Goal: Transaction & Acquisition: Purchase product/service

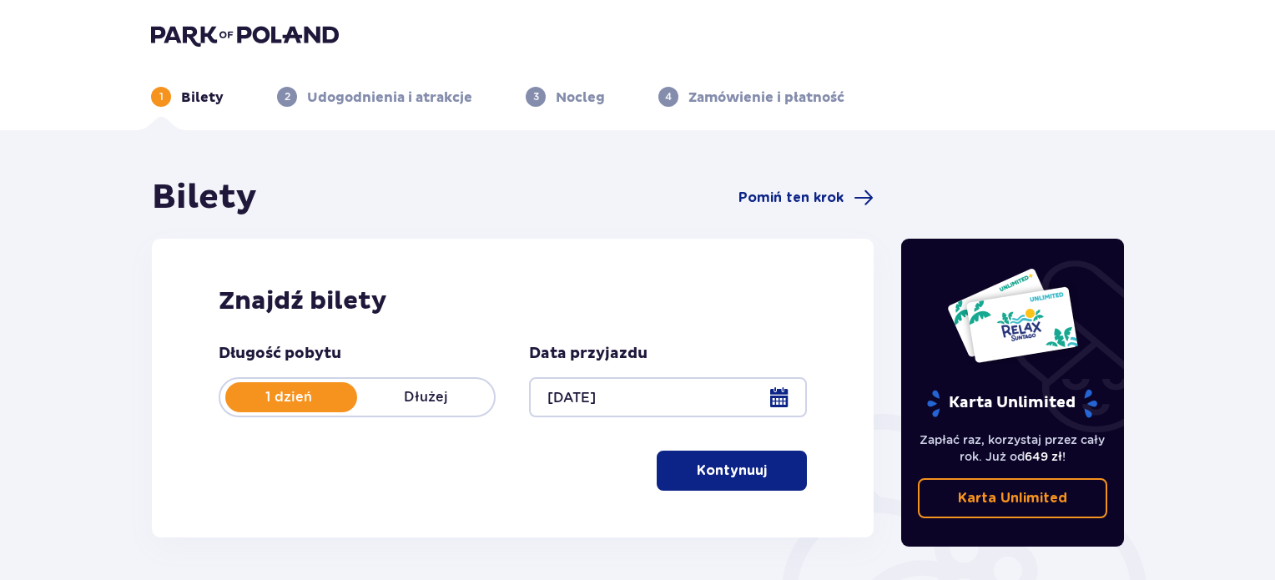
scroll to position [83, 0]
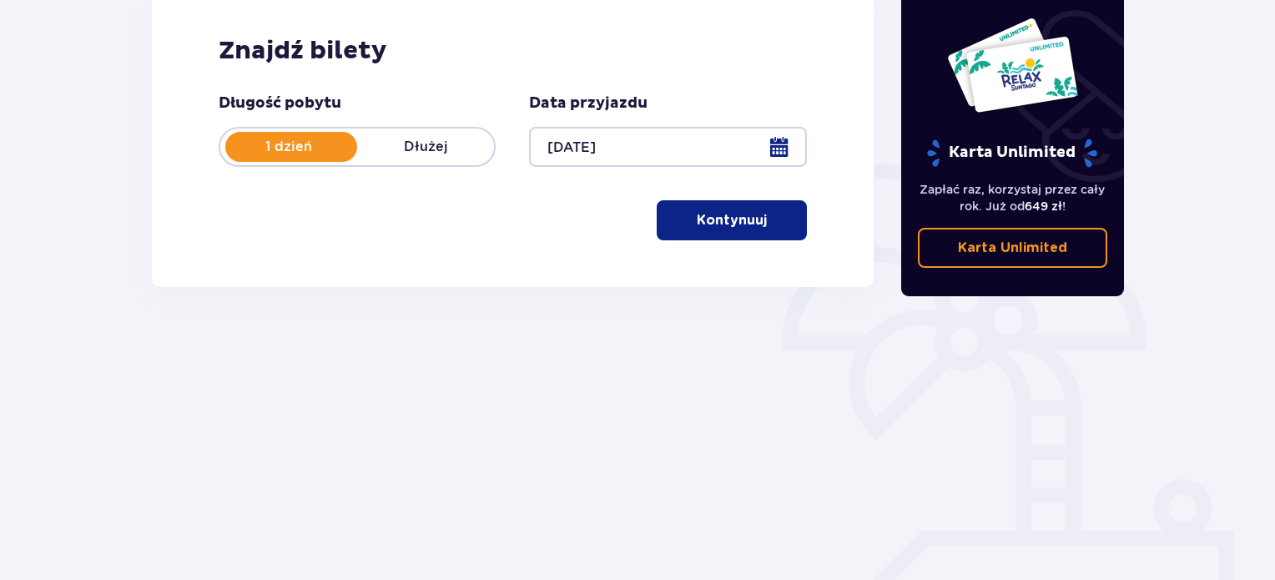
click at [704, 218] on p "Kontynuuj" at bounding box center [732, 220] width 70 height 18
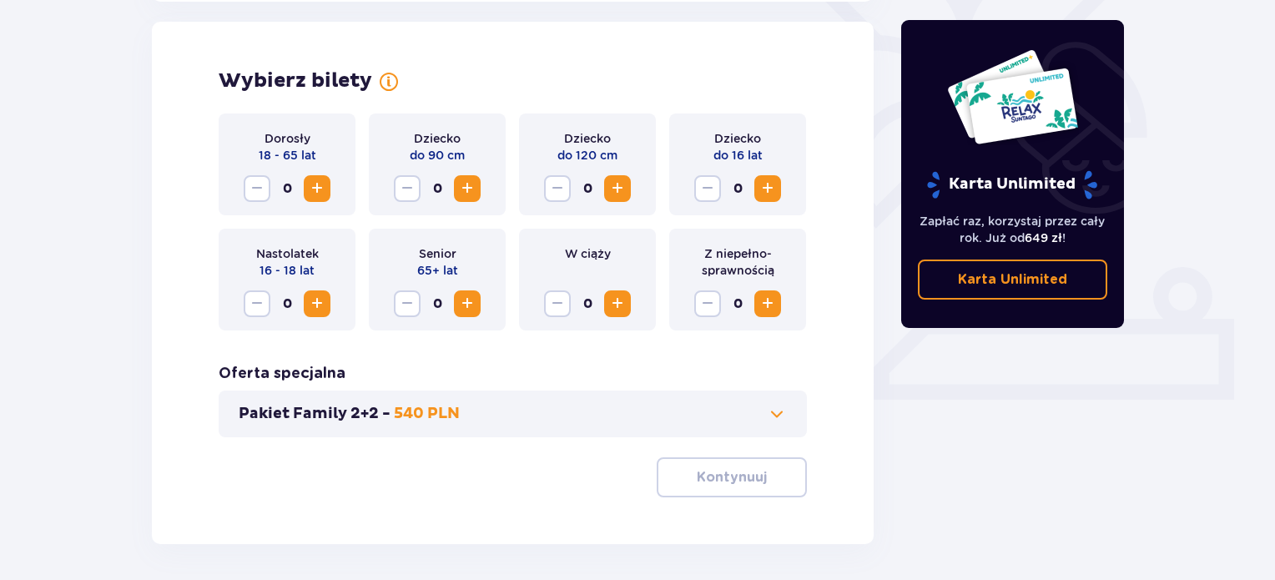
scroll to position [464, 0]
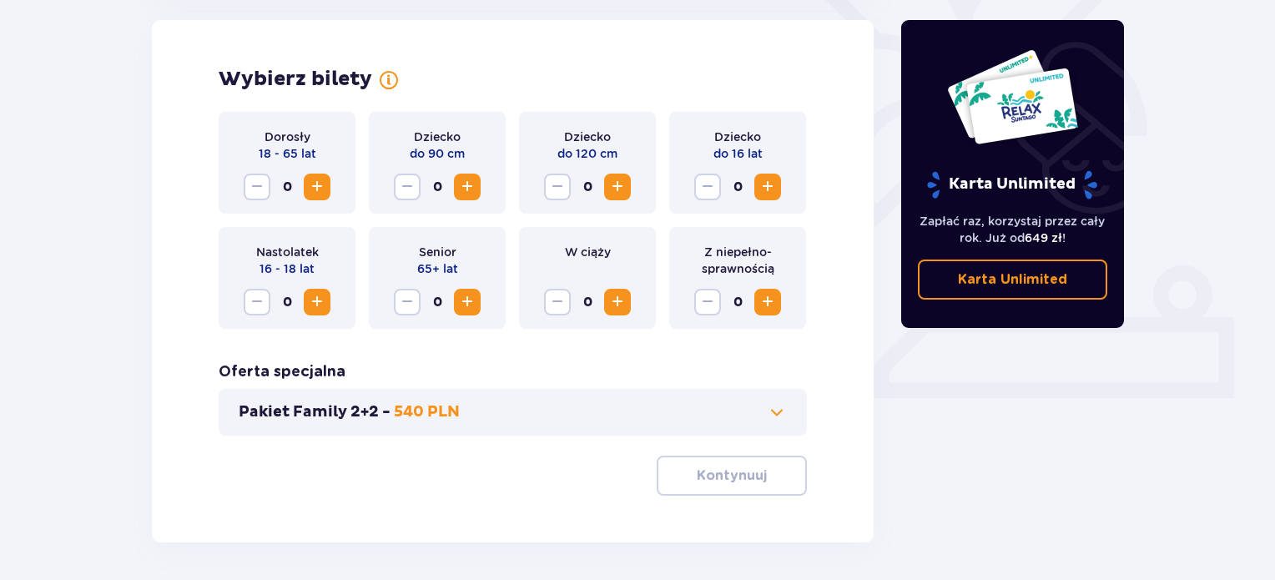
click at [323, 191] on span "Zwiększ" at bounding box center [317, 187] width 20 height 20
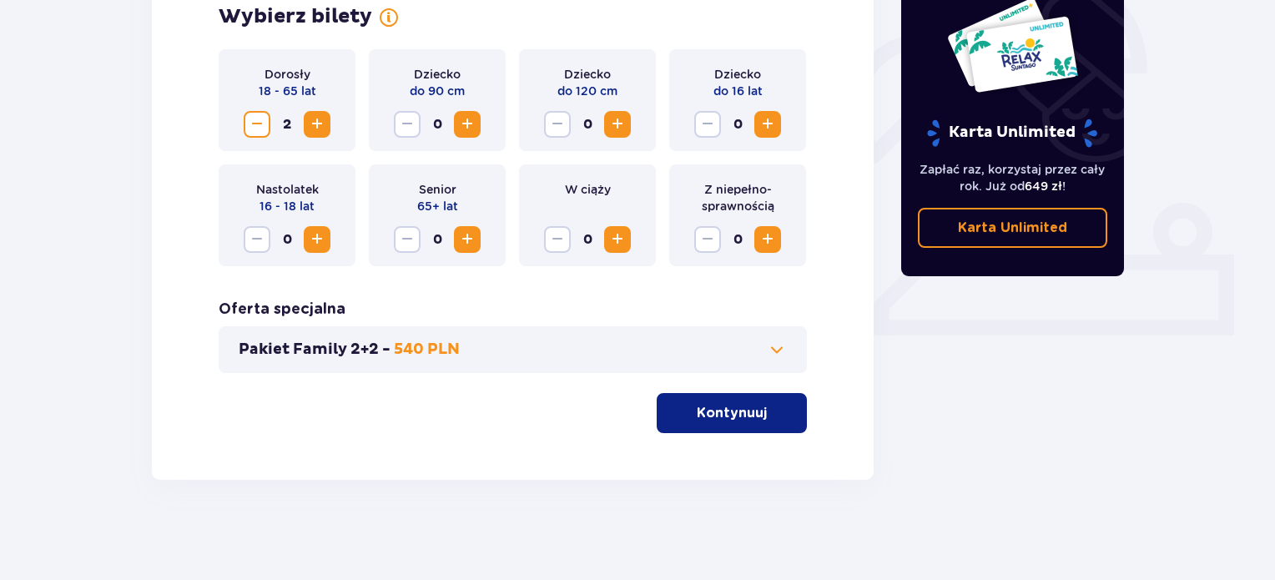
click at [780, 343] on span at bounding box center [777, 350] width 20 height 20
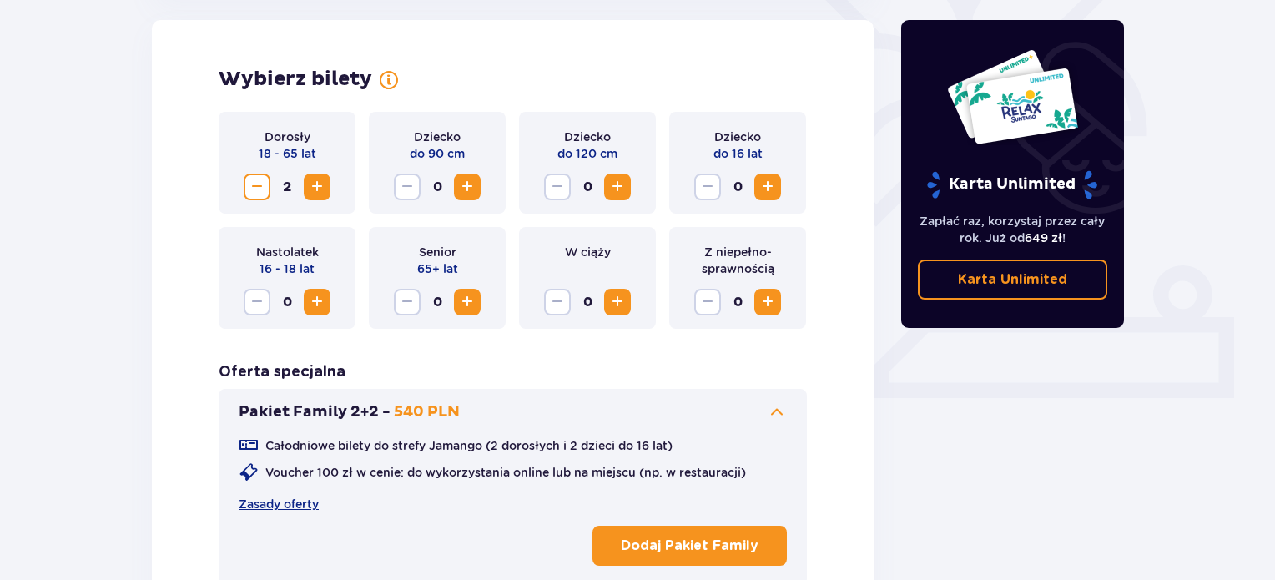
scroll to position [631, 0]
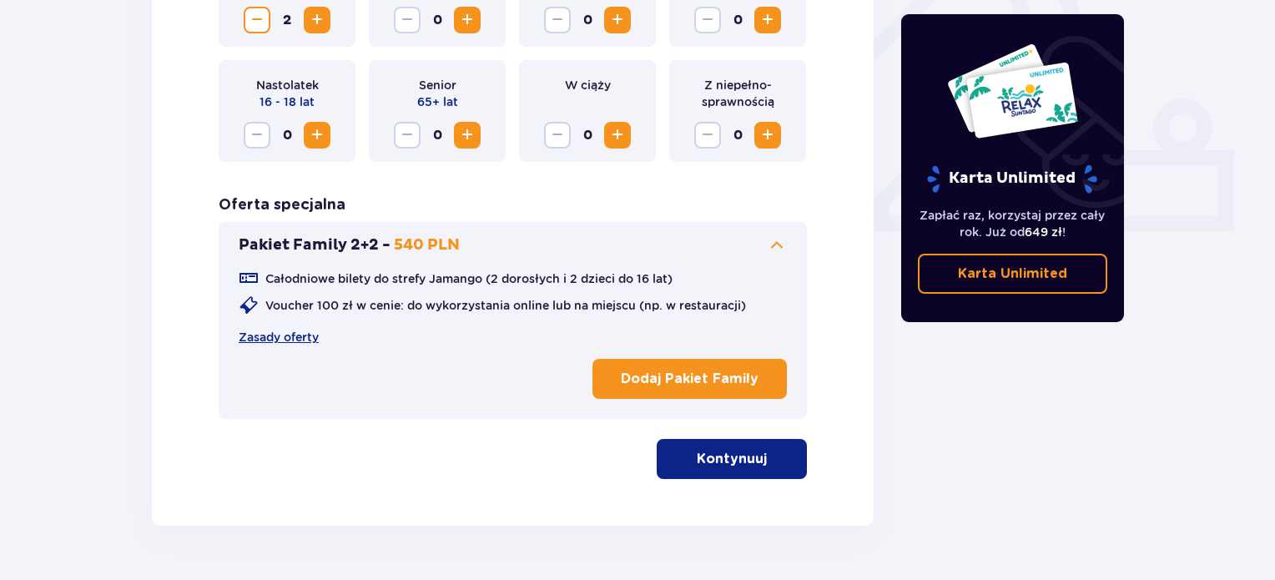
click at [742, 452] on p "Kontynuuj" at bounding box center [732, 459] width 70 height 18
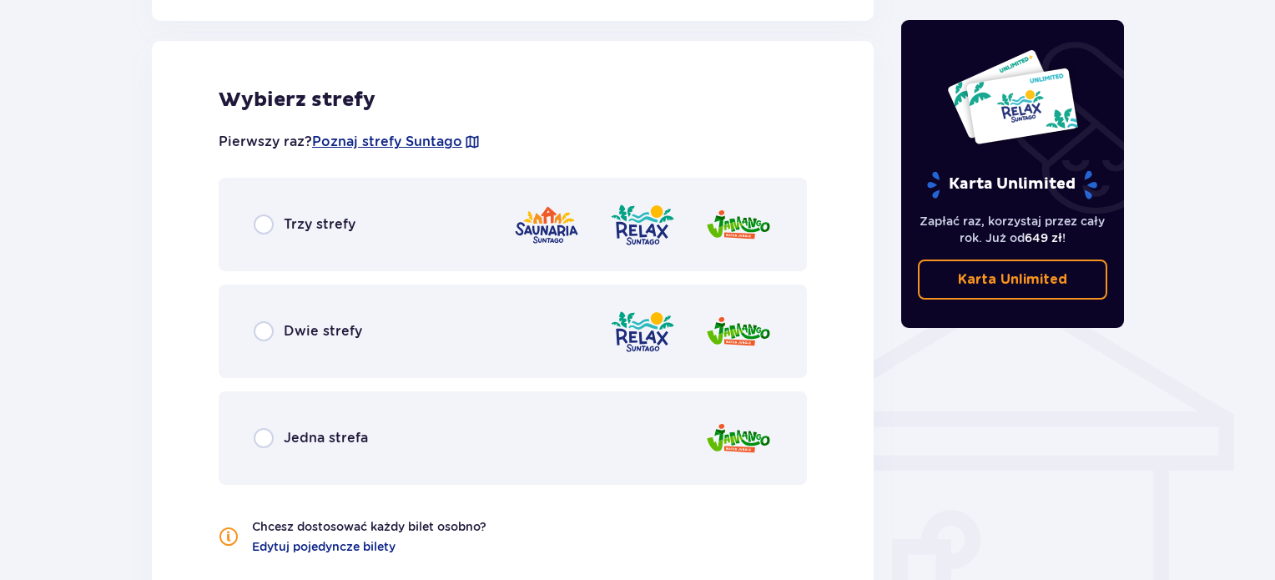
scroll to position [1077, 0]
drag, startPoint x: 256, startPoint y: 216, endPoint x: 271, endPoint y: 223, distance: 16.4
click at [261, 220] on input "radio" at bounding box center [264, 224] width 20 height 20
radio input "true"
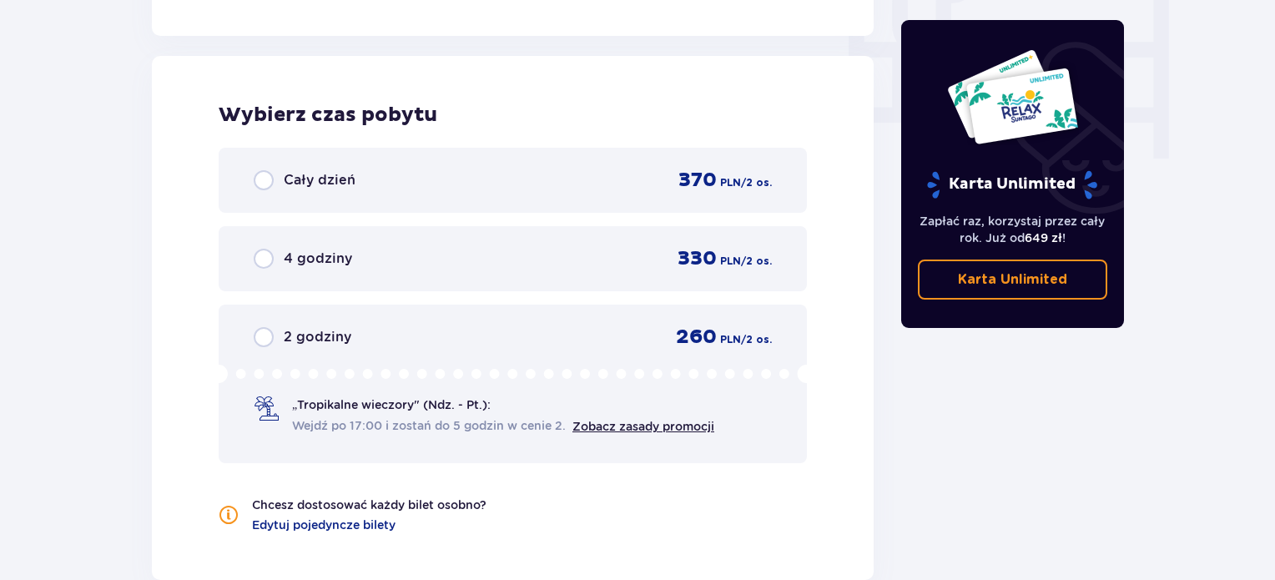
scroll to position [1658, 0]
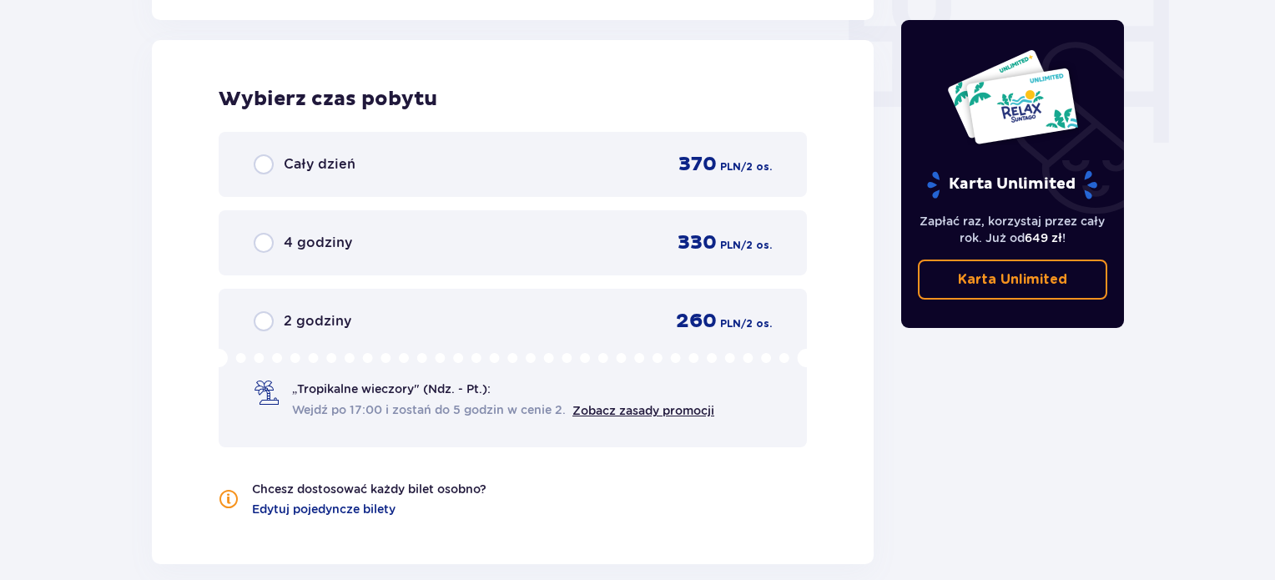
click at [295, 166] on span "Cały dzień" at bounding box center [320, 164] width 72 height 18
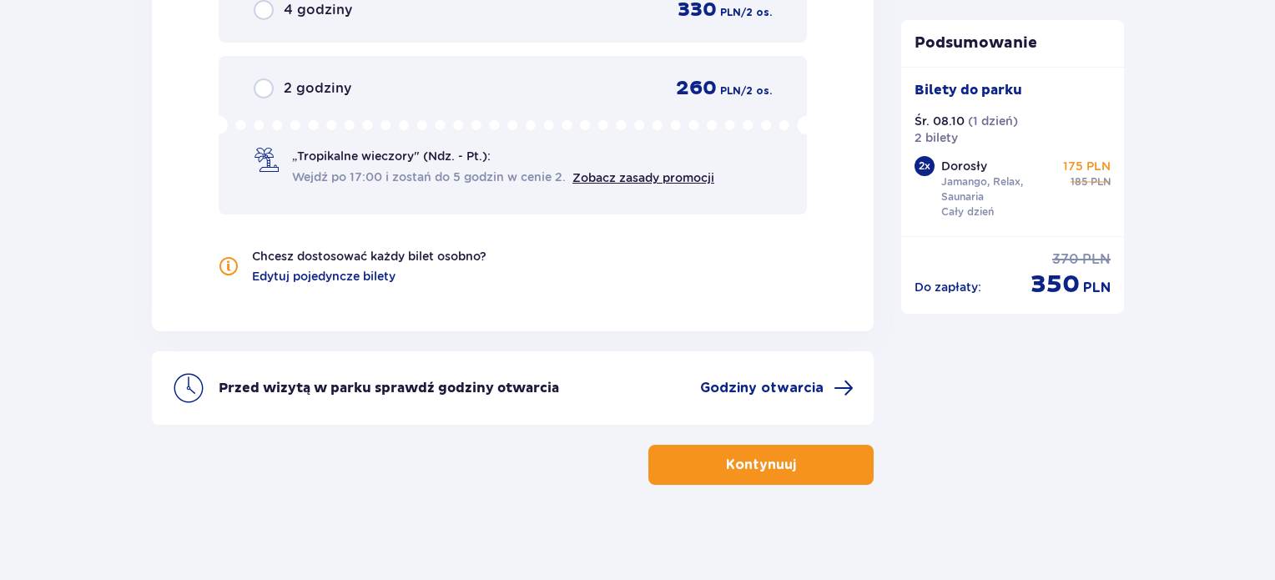
scroll to position [1893, 0]
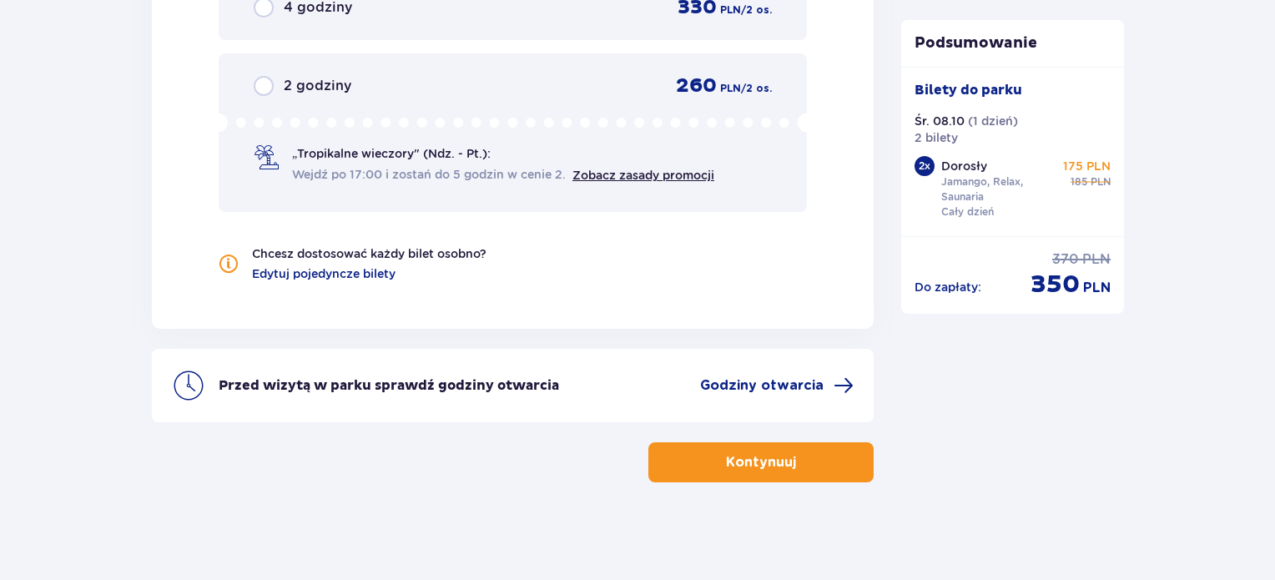
click at [734, 467] on p "Kontynuuj" at bounding box center [761, 462] width 70 height 18
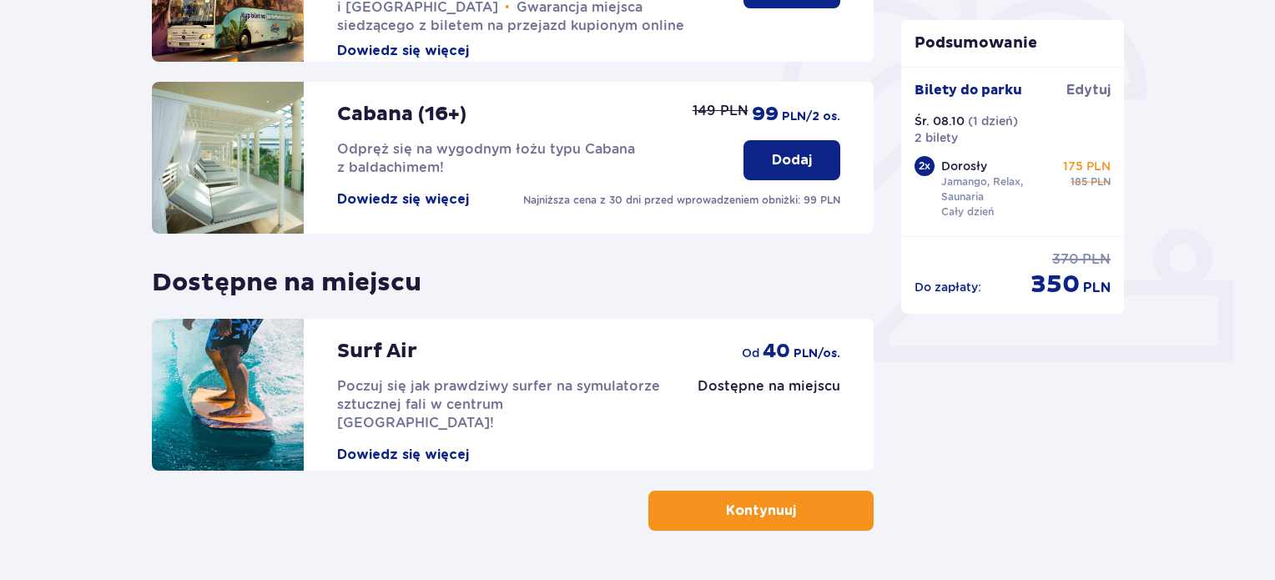
scroll to position [551, 0]
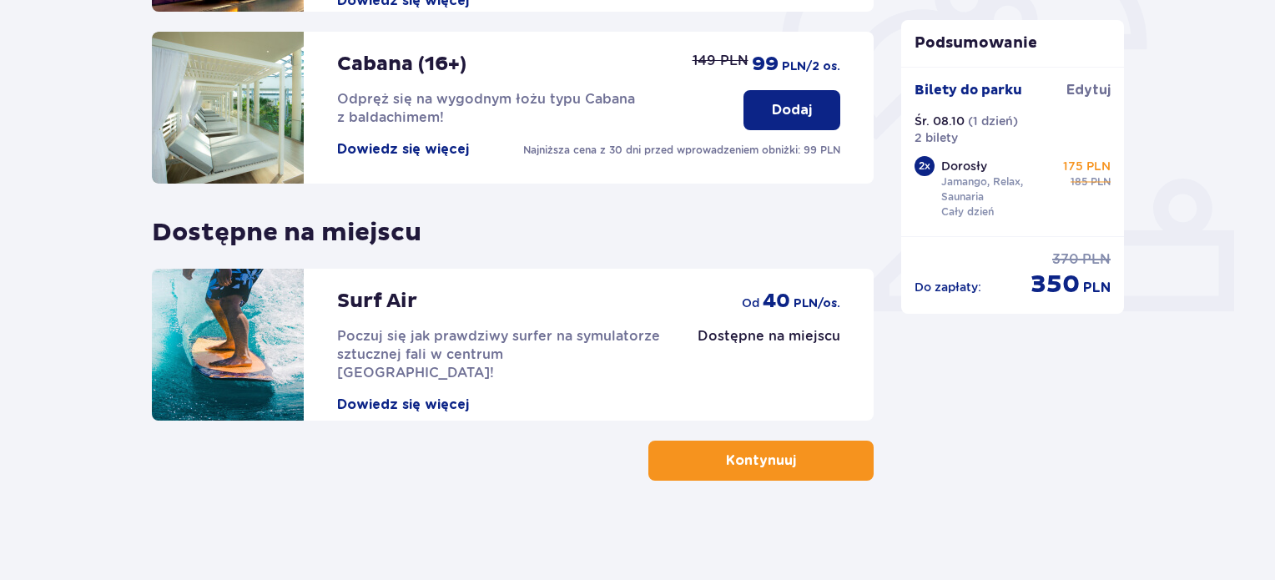
click at [741, 457] on p "Kontynuuj" at bounding box center [761, 461] width 70 height 18
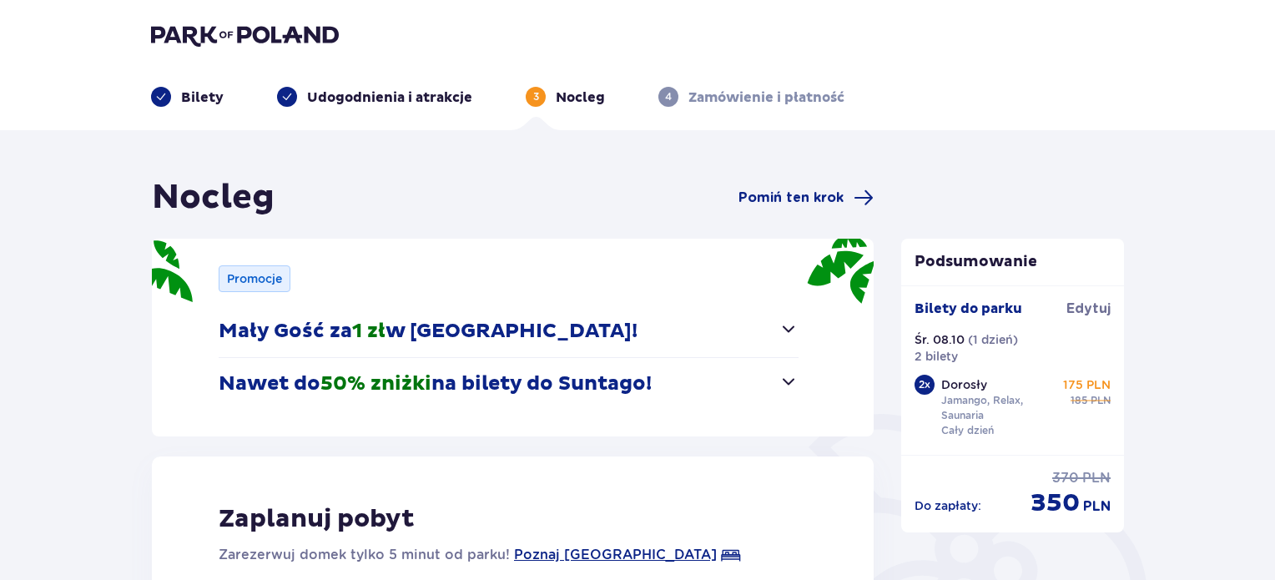
scroll to position [167, 0]
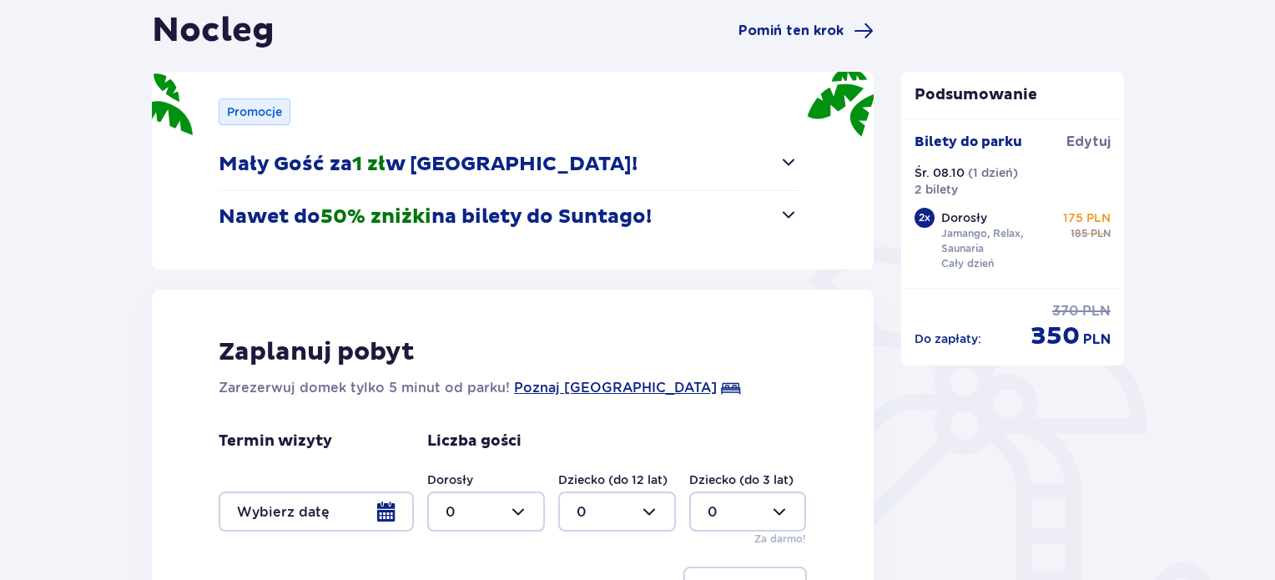
click at [792, 167] on span "button" at bounding box center [789, 162] width 20 height 20
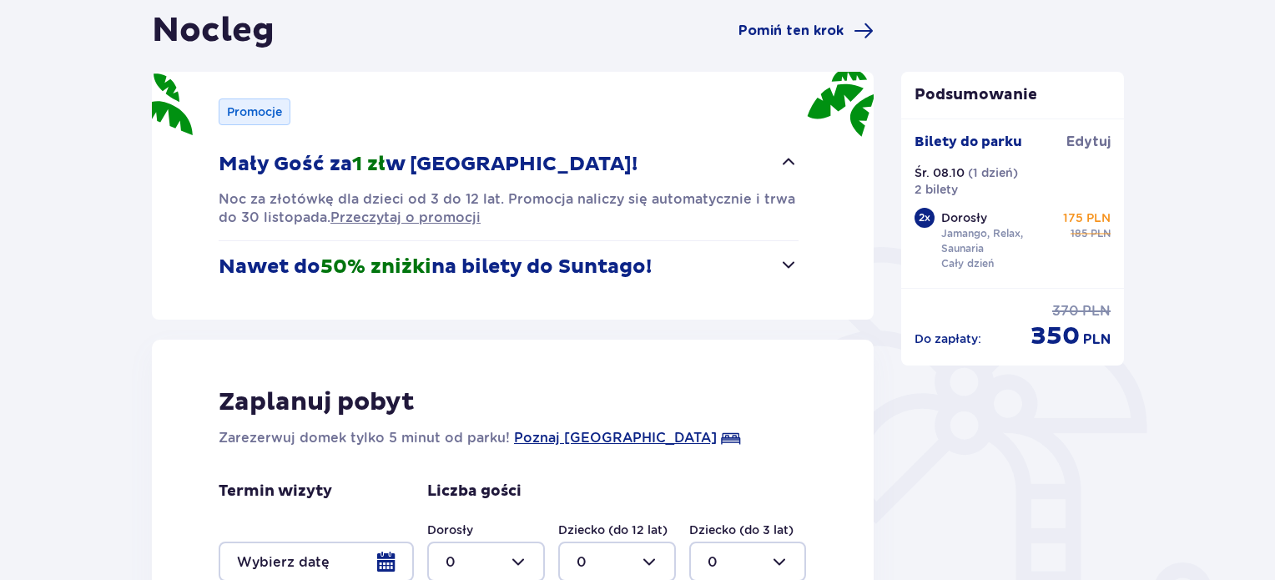
click at [780, 262] on span "button" at bounding box center [789, 265] width 20 height 20
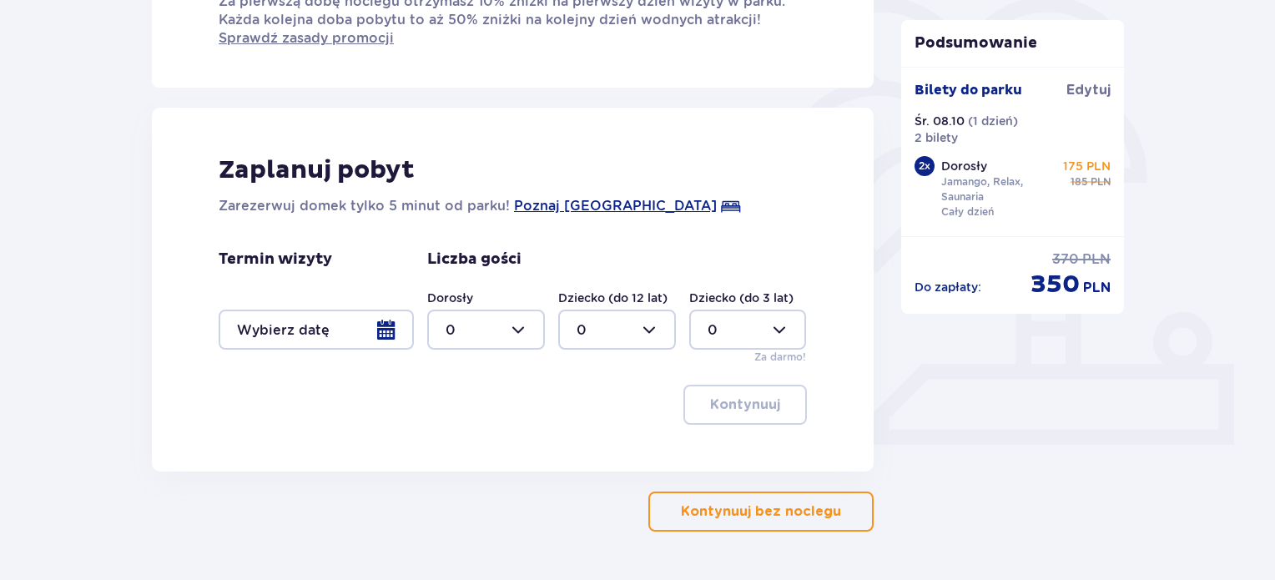
scroll to position [468, 0]
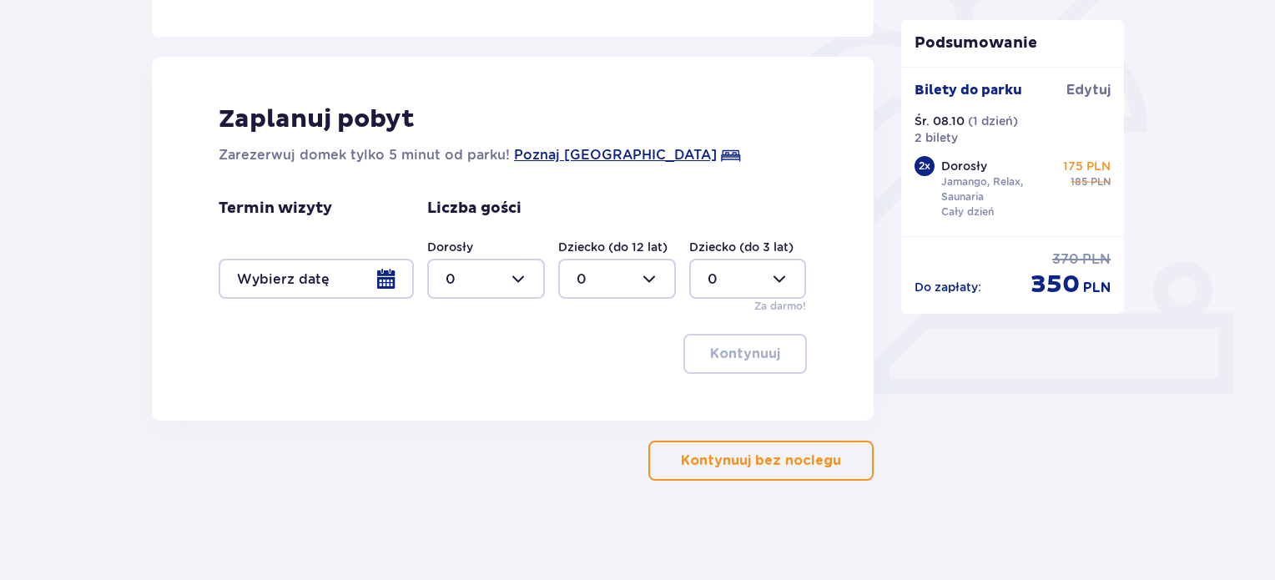
click at [734, 456] on p "Kontynuuj bez noclegu" at bounding box center [761, 461] width 160 height 18
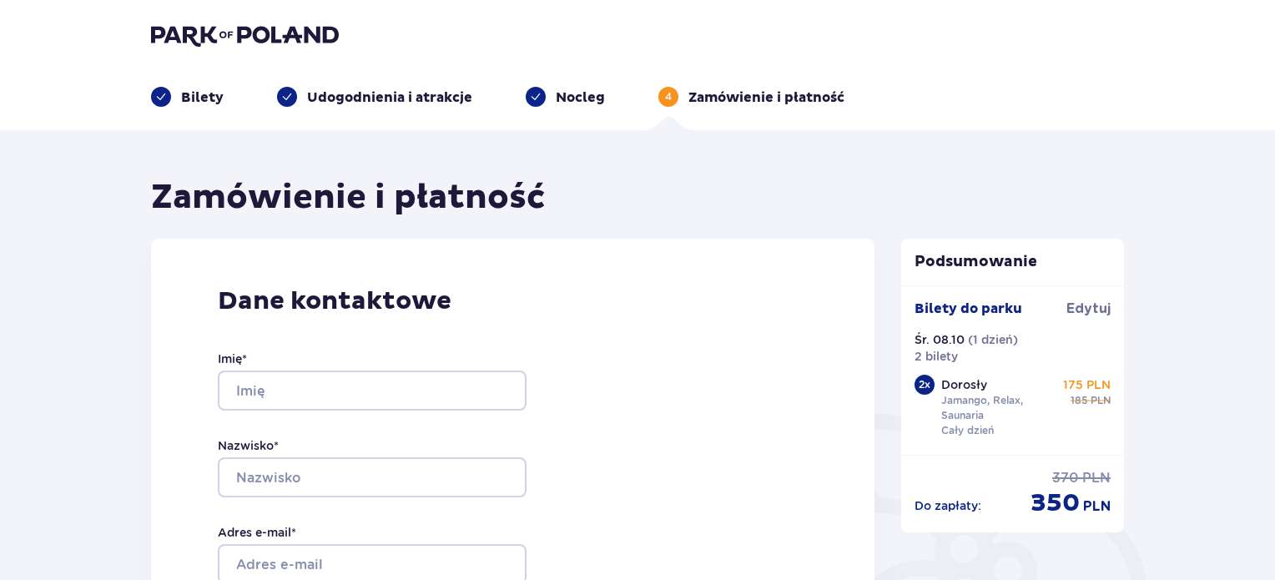
scroll to position [167, 0]
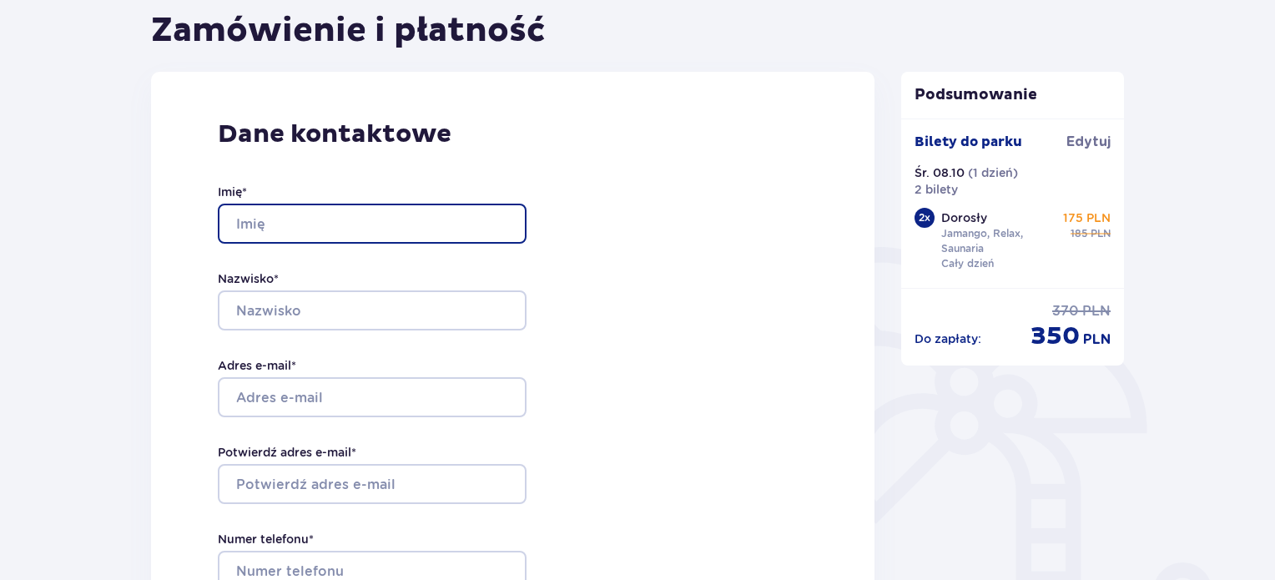
click at [324, 213] on input "Imię *" at bounding box center [372, 224] width 309 height 40
type input "Olha"
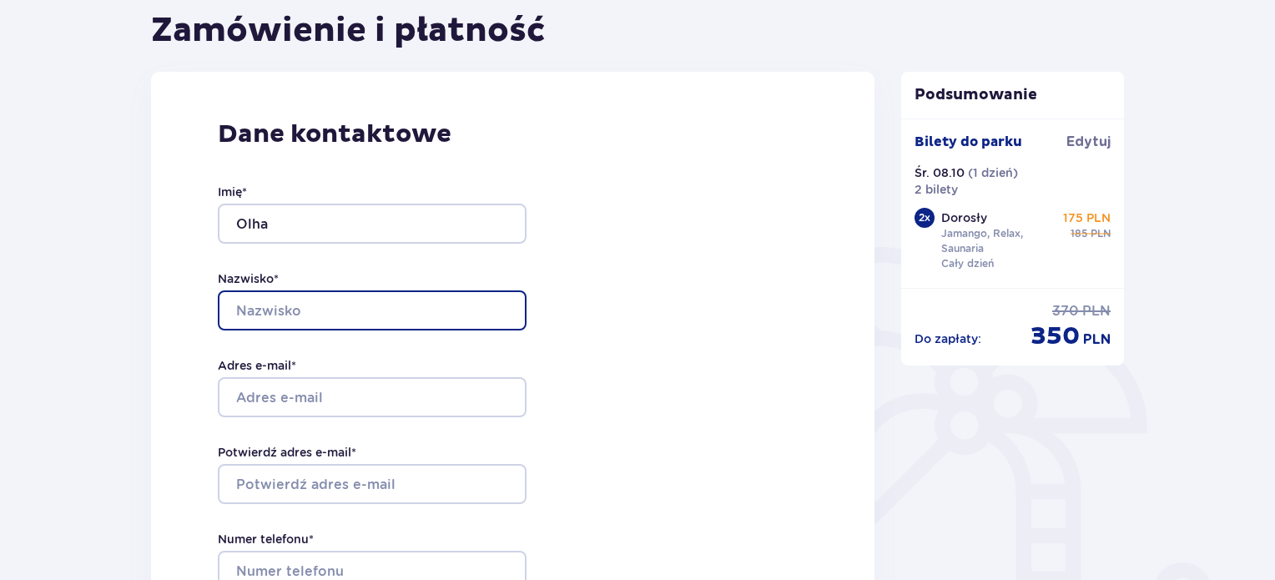
type input "Shytel"
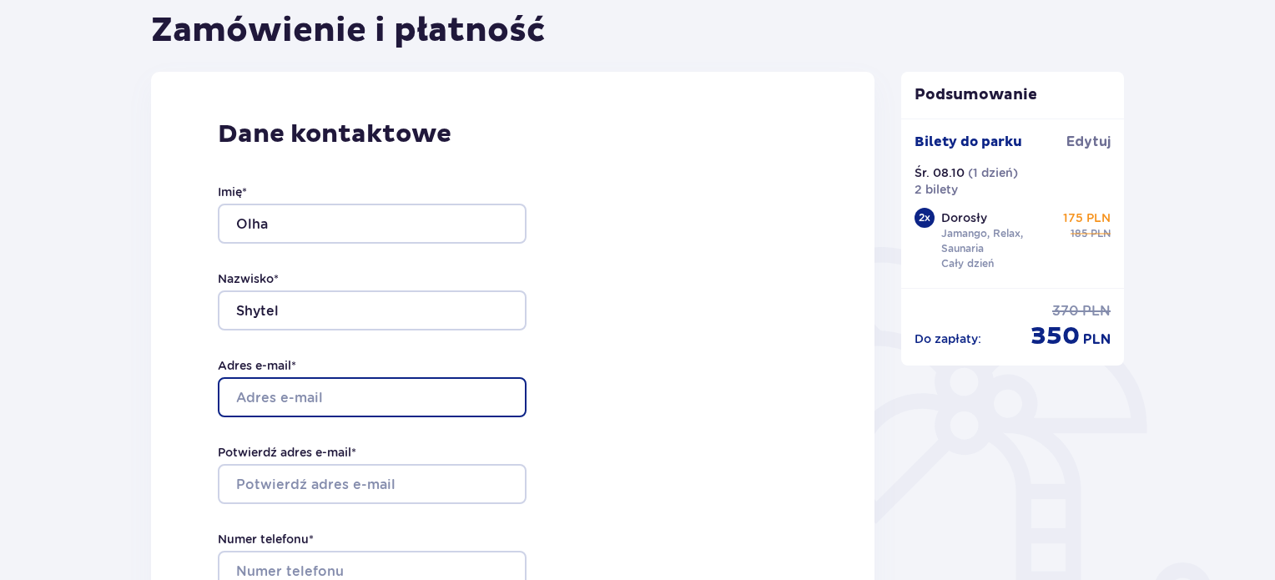
type input "[EMAIL_ADDRESS][DOMAIN_NAME]"
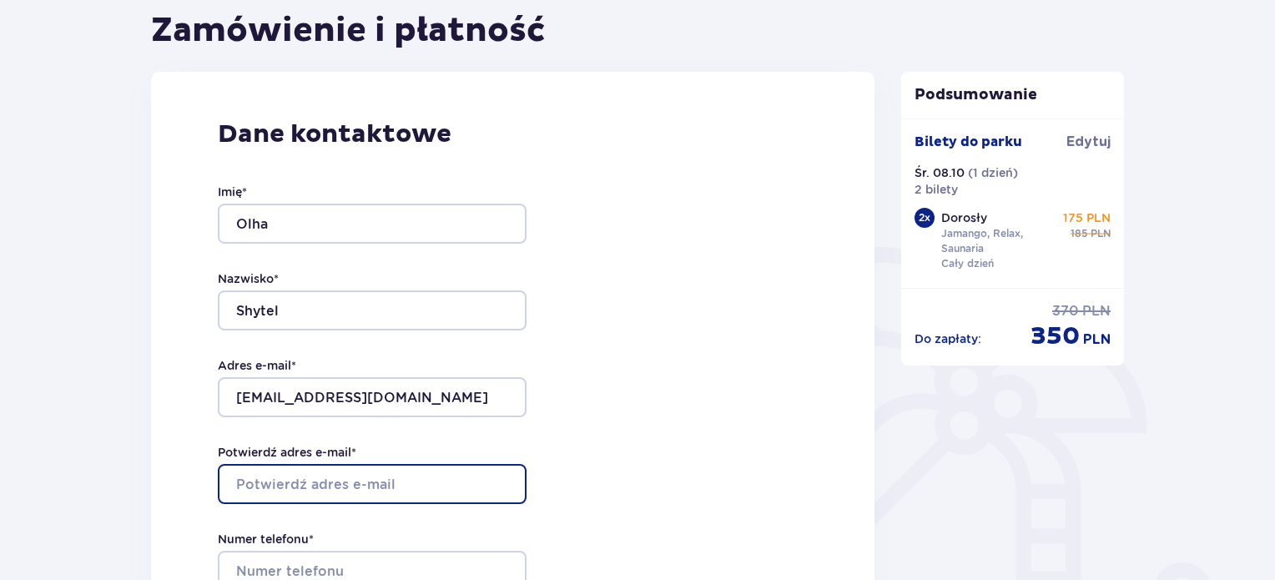
type input "[EMAIL_ADDRESS][DOMAIN_NAME]"
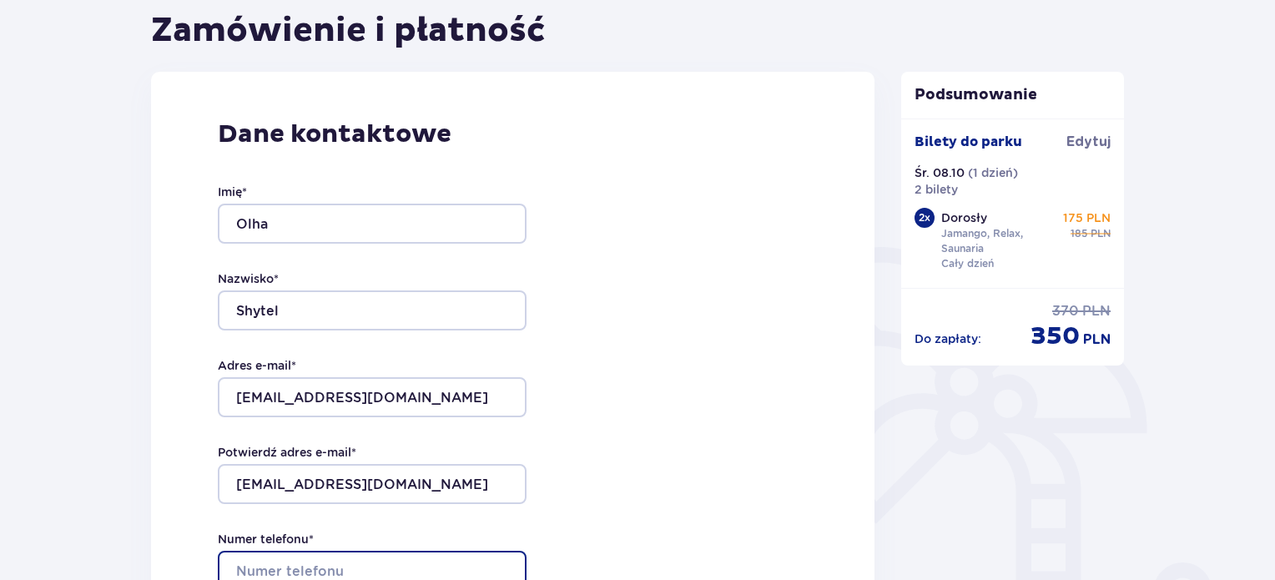
type input "733482332"
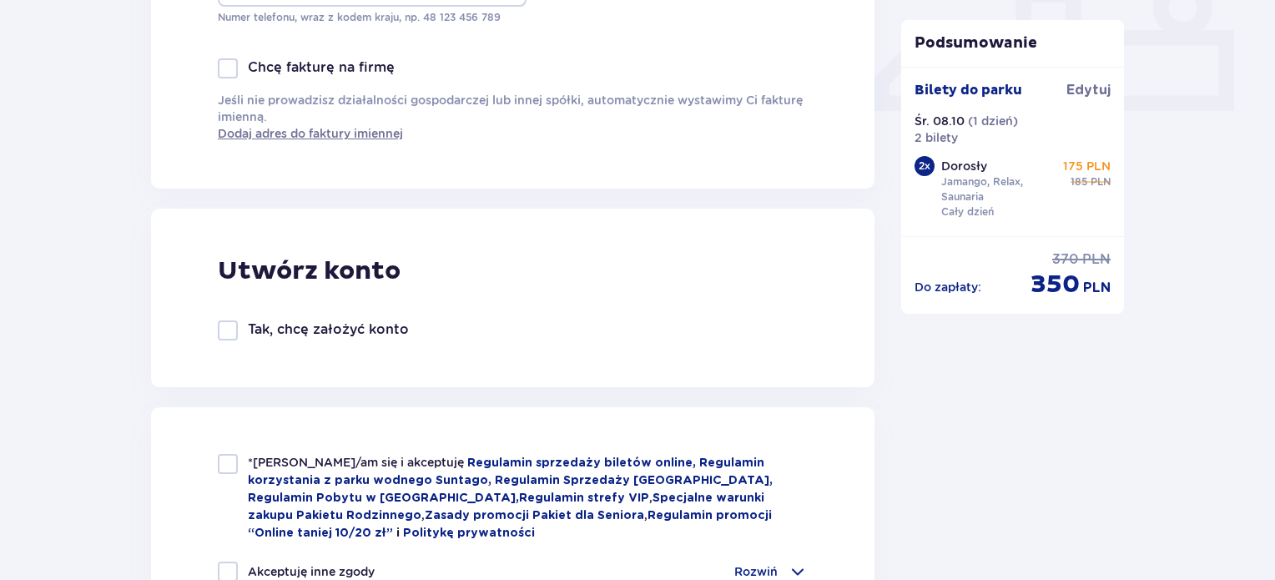
scroll to position [918, 0]
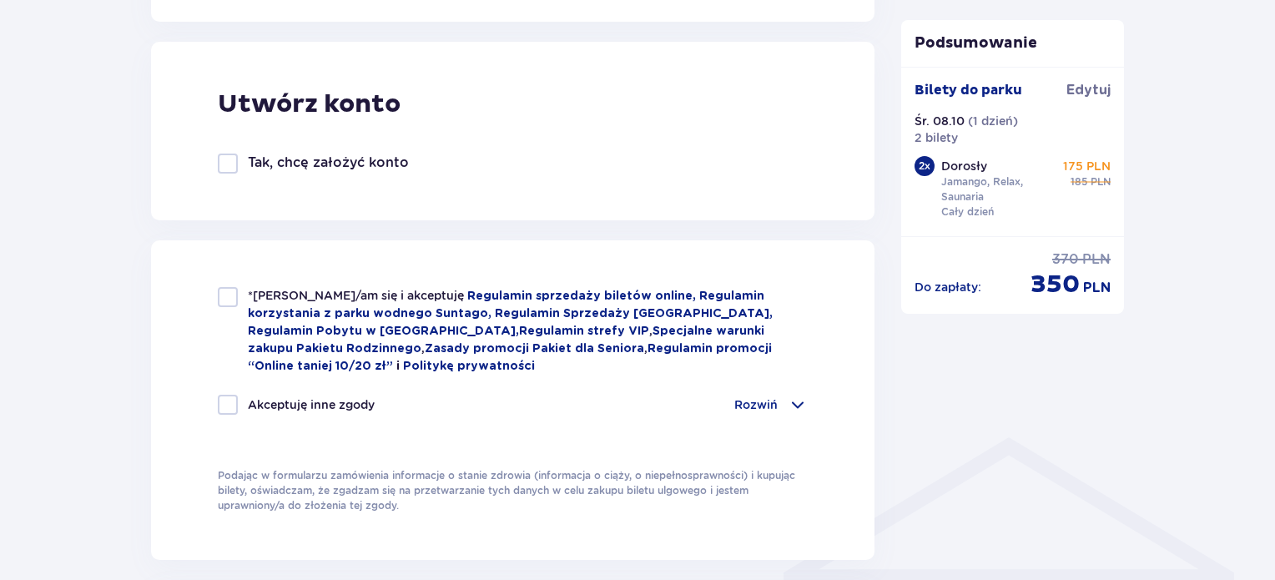
click at [228, 301] on div at bounding box center [228, 297] width 20 height 20
checkbox input "true"
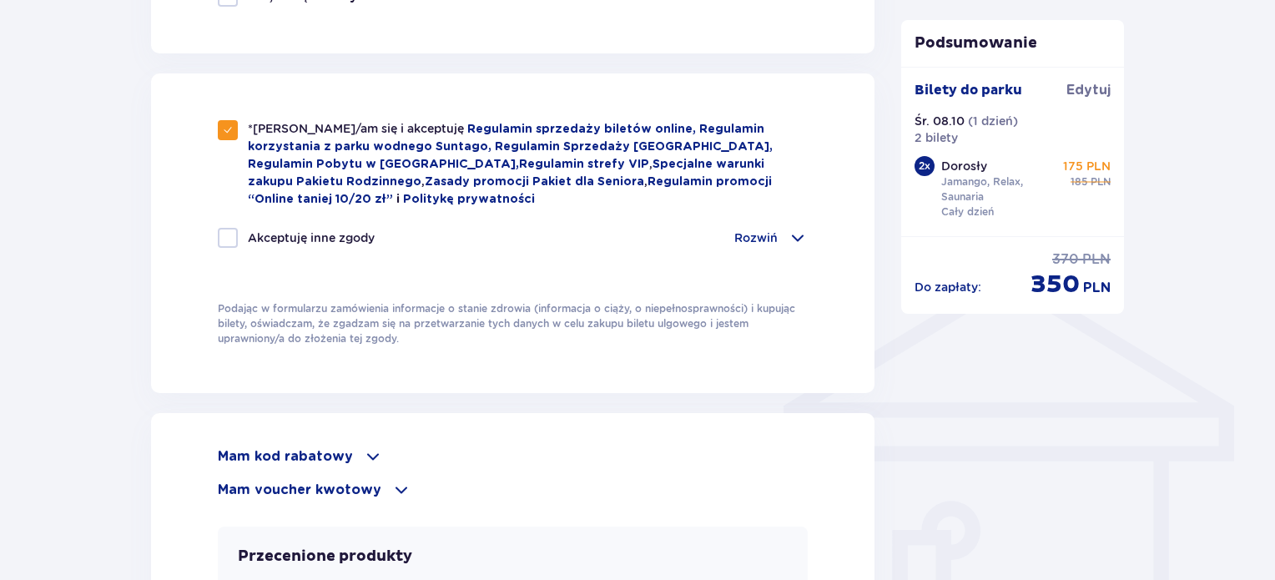
click at [367, 448] on span at bounding box center [373, 457] width 20 height 20
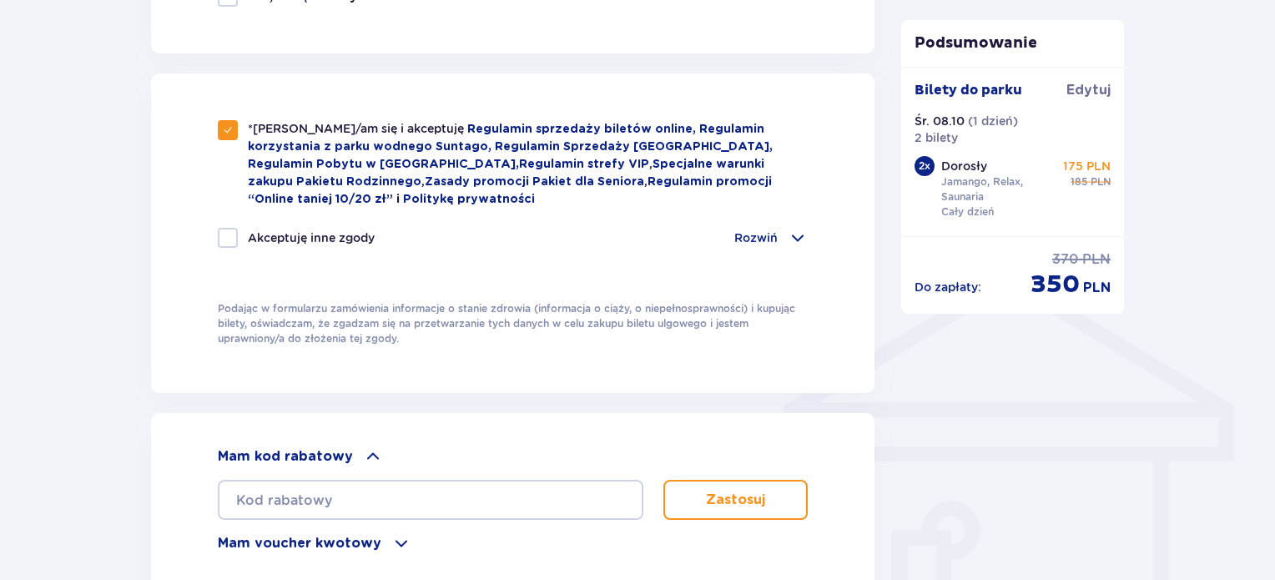
scroll to position [1169, 0]
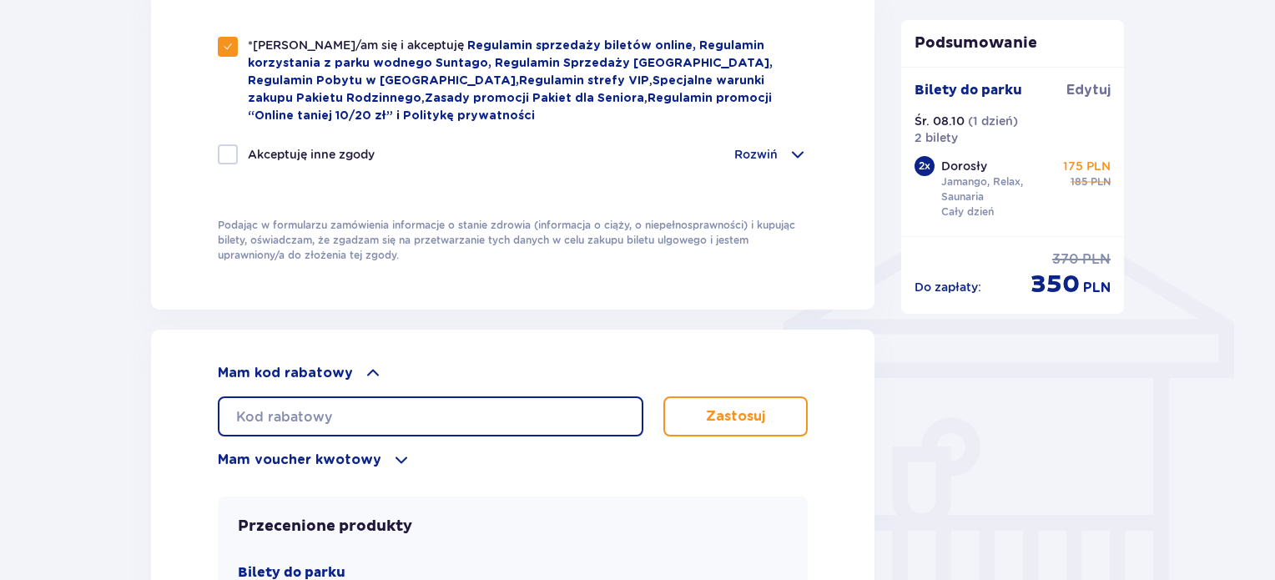
click at [373, 410] on input "text" at bounding box center [431, 416] width 426 height 40
type input "LDD3FQ5QVFAVCB"
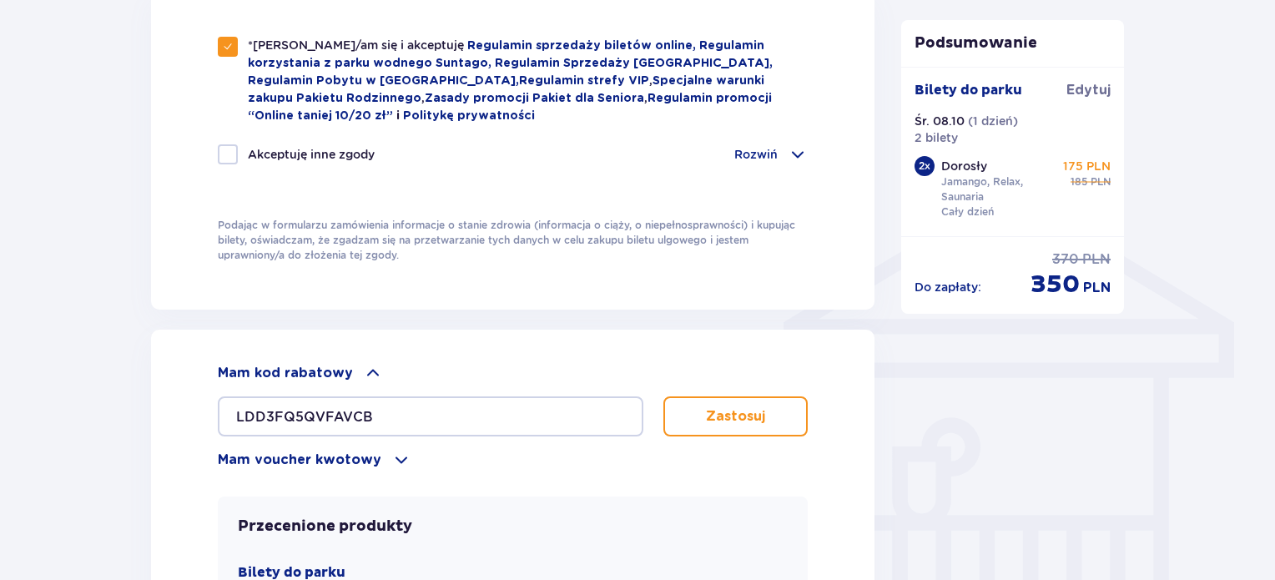
click at [739, 407] on p "Zastosuj" at bounding box center [735, 416] width 59 height 18
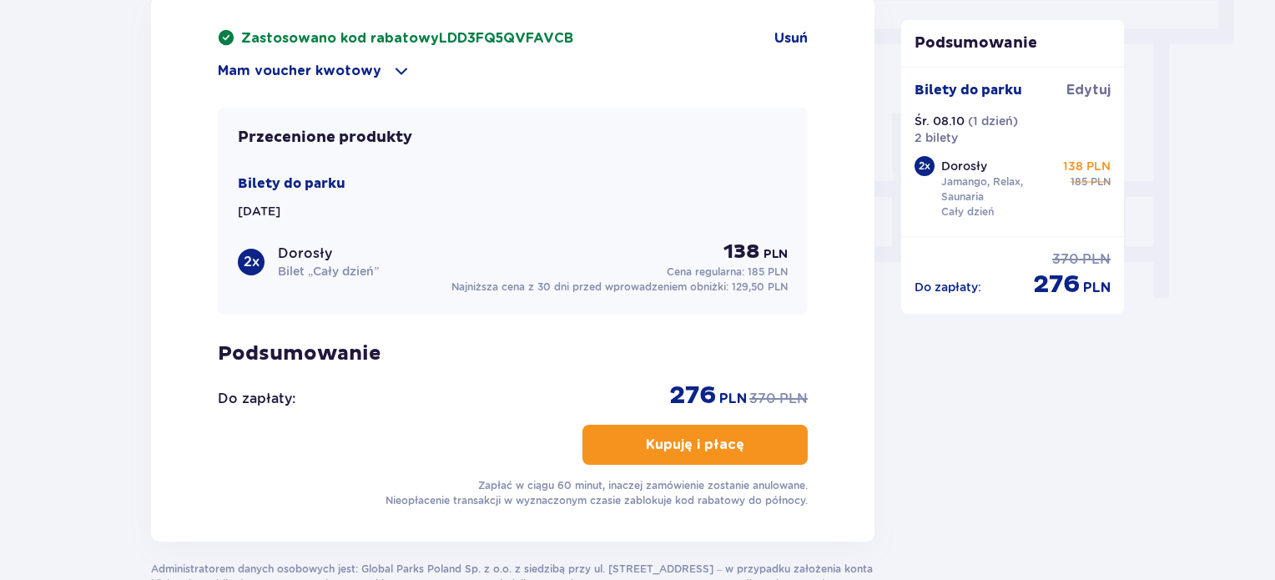
scroll to position [1643, 0]
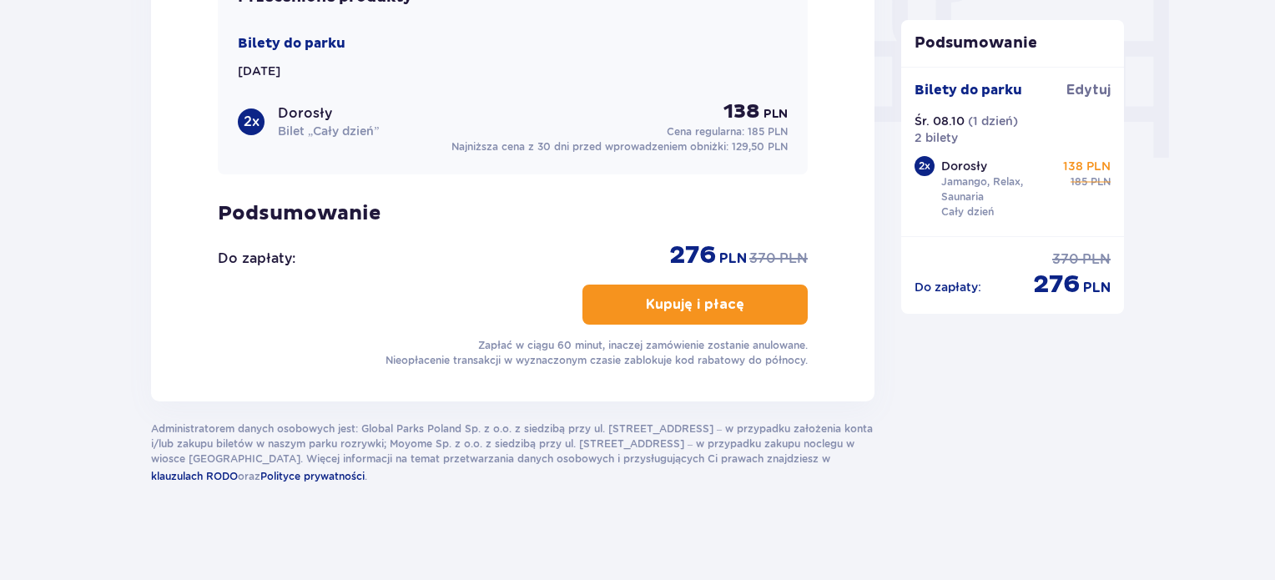
click at [699, 301] on p "Kupuję i płacę" at bounding box center [695, 304] width 98 height 18
